Goal: Navigation & Orientation: Find specific page/section

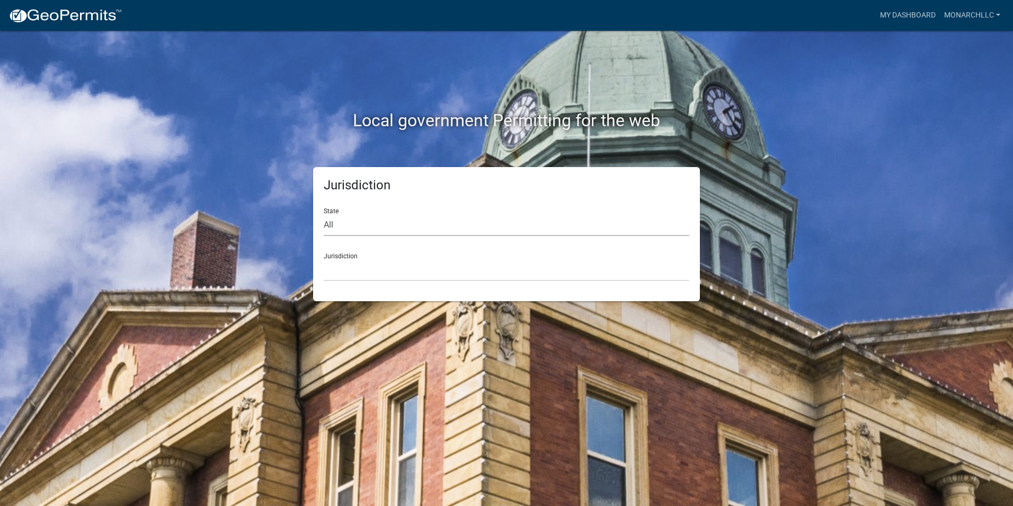
click at [372, 219] on select "All [US_STATE] [US_STATE] [US_STATE] [US_STATE] [US_STATE] [US_STATE] [US_STATE…" at bounding box center [507, 225] width 366 height 22
select select "[US_STATE]"
click at [324, 214] on select "All [US_STATE] [US_STATE] [US_STATE] [US_STATE] [US_STATE] [US_STATE] [US_STATE…" at bounding box center [507, 225] width 366 height 22
click at [376, 266] on select "[GEOGRAPHIC_DATA], [US_STATE] [GEOGRAPHIC_DATA], [US_STATE] [GEOGRAPHIC_DATA], …" at bounding box center [507, 270] width 366 height 22
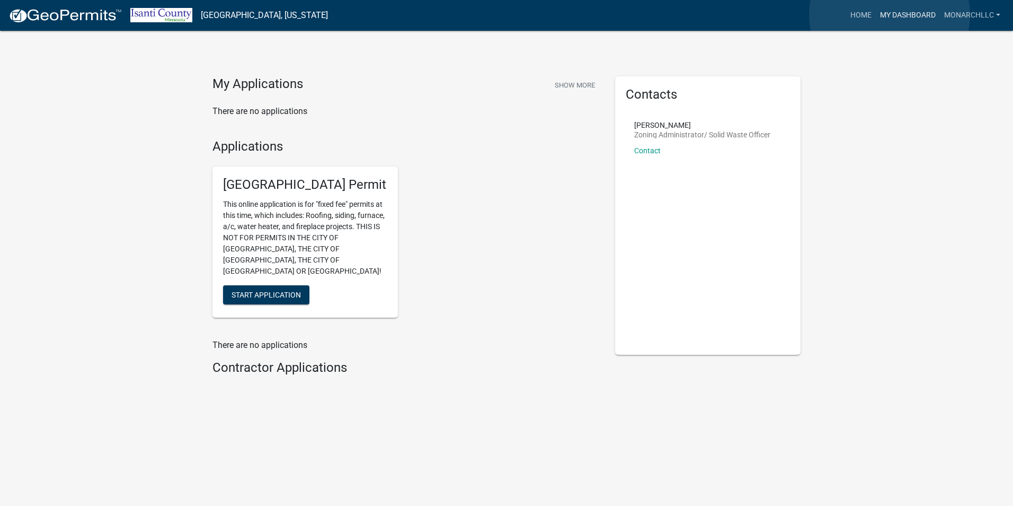
click at [890, 15] on link "My Dashboard" at bounding box center [908, 15] width 64 height 20
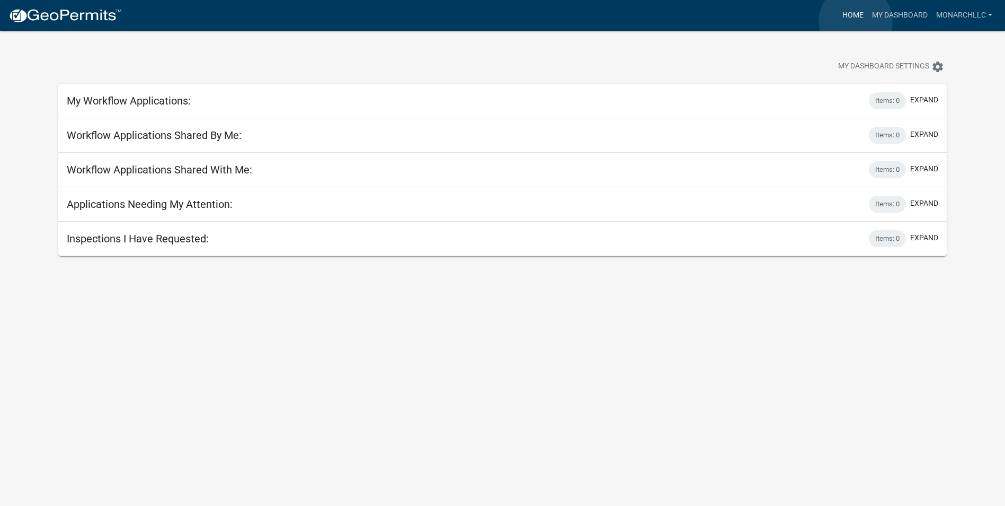
click at [856, 21] on link "Home" at bounding box center [854, 15] width 30 height 20
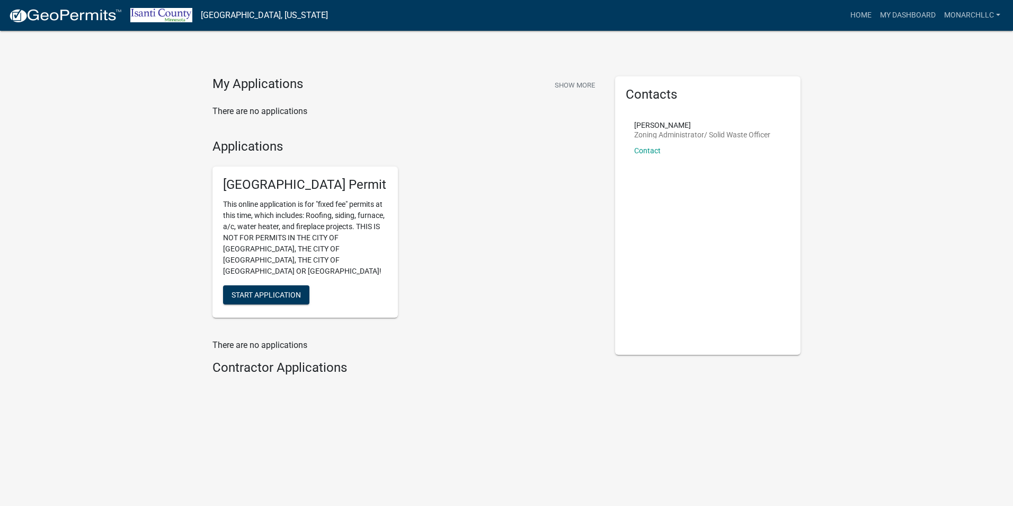
click at [176, 95] on div "My Applications Show More There are no applications Applications Isanti County …" at bounding box center [506, 231] width 1013 height 462
